Goal: Book appointment/travel/reservation

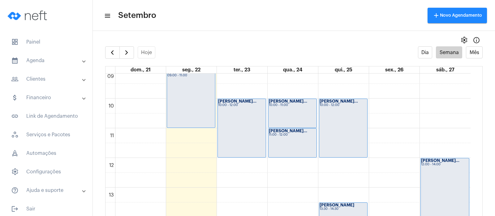
scroll to position [295, 0]
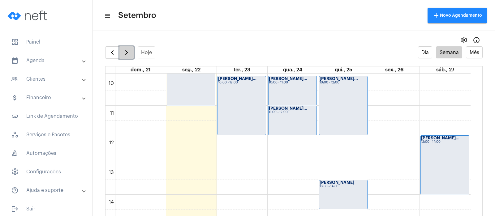
click at [124, 54] on span "button" at bounding box center [126, 52] width 7 height 7
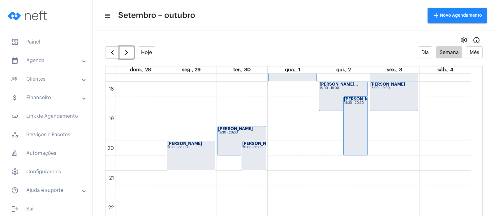
scroll to position [449, 0]
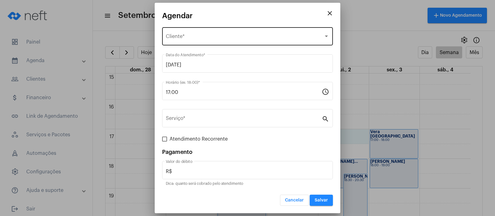
click at [240, 38] on div "Selecione o Cliente" at bounding box center [245, 38] width 158 height 6
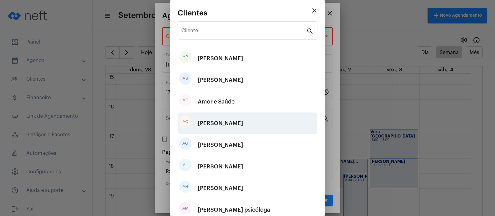
click at [225, 121] on div "[PERSON_NAME]" at bounding box center [221, 123] width 46 height 19
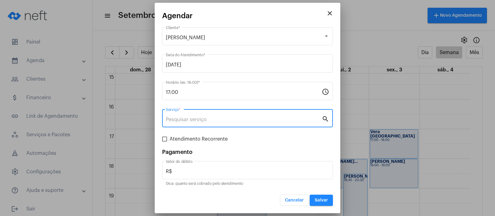
click at [166, 118] on input "Serviço *" at bounding box center [244, 120] width 156 height 6
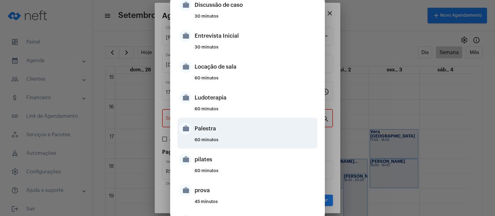
scroll to position [310, 0]
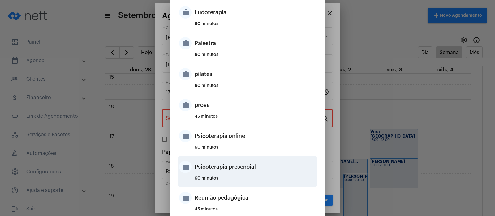
click at [225, 168] on div "Psicoterapia presencial" at bounding box center [255, 167] width 121 height 19
type input "Psicoterapia presencial"
type input "R$ 200"
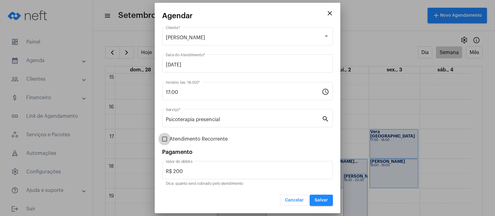
click at [164, 137] on span at bounding box center [164, 139] width 5 height 5
click at [164, 142] on input "Atendimento Recorrente" at bounding box center [164, 142] width 0 height 0
checkbox input "true"
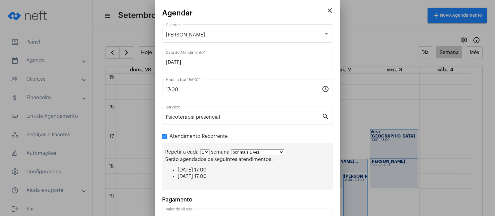
click at [207, 152] on select "1 2 3 4 5 6 7 8" at bounding box center [204, 153] width 9 height 6
select select "1: 2"
click at [200, 150] on select "1 2 3 4 5 6 7 8" at bounding box center [204, 153] width 9 height 6
click at [285, 150] on select "por mais 1 vez por mais 2 vezes por mais 3 vezes por mais 4 vezes por mais 5 ve…" at bounding box center [260, 153] width 53 height 6
select select "9: 10"
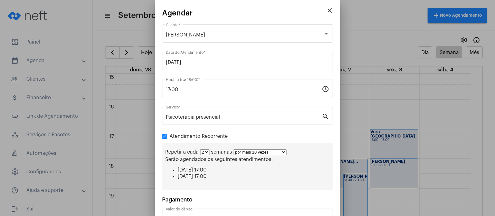
click at [234, 150] on select "por mais 1 vez por mais 2 vezes por mais 3 vezes por mais 4 vezes por mais 5 ve…" at bounding box center [260, 153] width 53 height 6
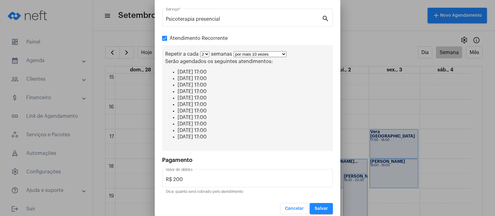
scroll to position [104, 0]
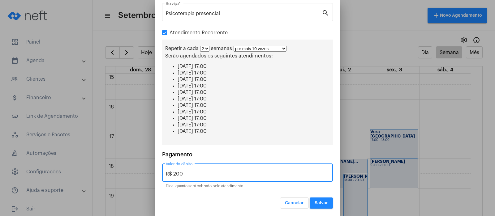
click at [182, 173] on input "R$ 200" at bounding box center [247, 174] width 163 height 6
click at [315, 206] on button "Salvar" at bounding box center [321, 203] width 23 height 11
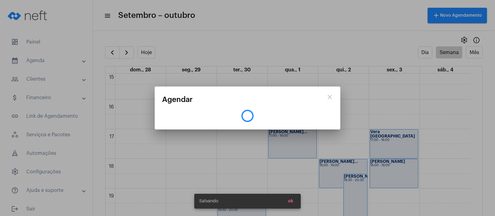
scroll to position [0, 0]
